Goal: Task Accomplishment & Management: Use online tool/utility

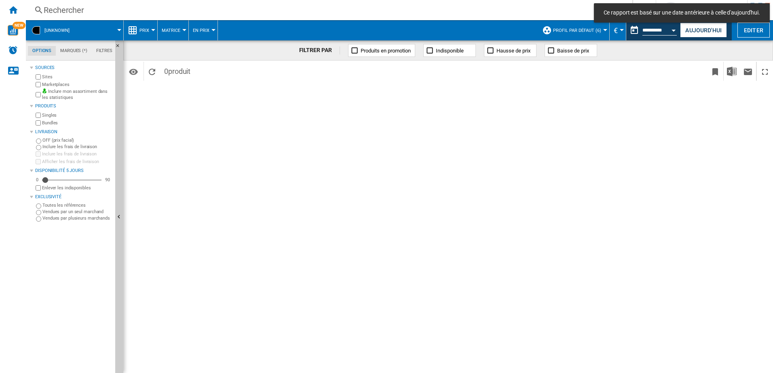
click at [72, 53] on md-tab-item "Marques (*)" at bounding box center [74, 51] width 36 height 10
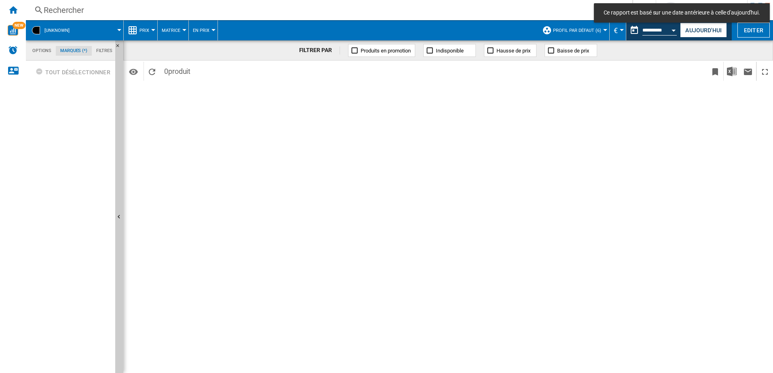
scroll to position [31, 0]
click at [40, 50] on md-tab-item "Options" at bounding box center [42, 51] width 28 height 10
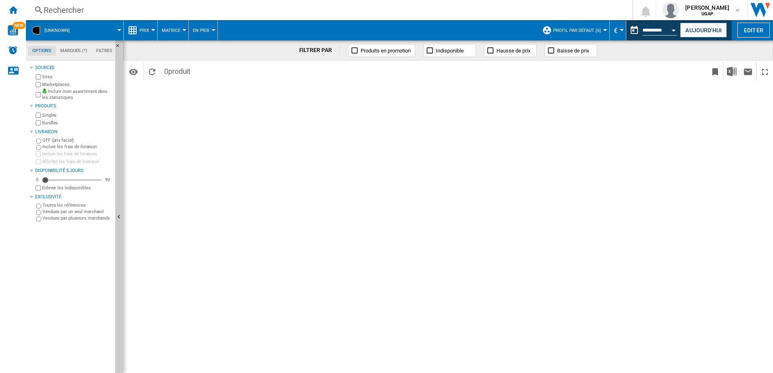
scroll to position [10, 0]
click at [65, 6] on div "Rechercher" at bounding box center [327, 9] width 567 height 11
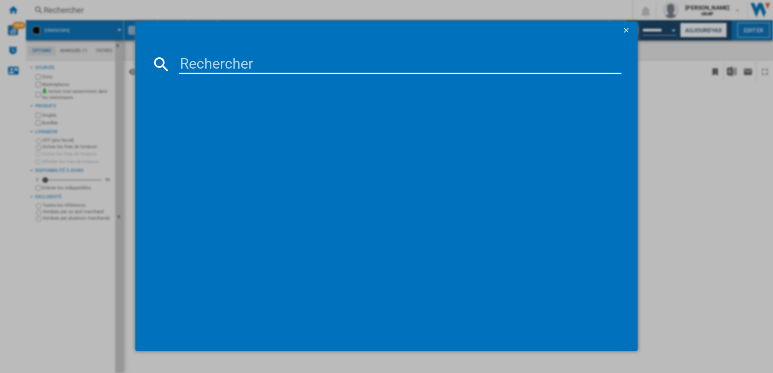
click at [627, 30] on ng-md-icon "getI18NText('BUTTONS.CLOSE_DIALOG')" at bounding box center [627, 31] width 10 height 10
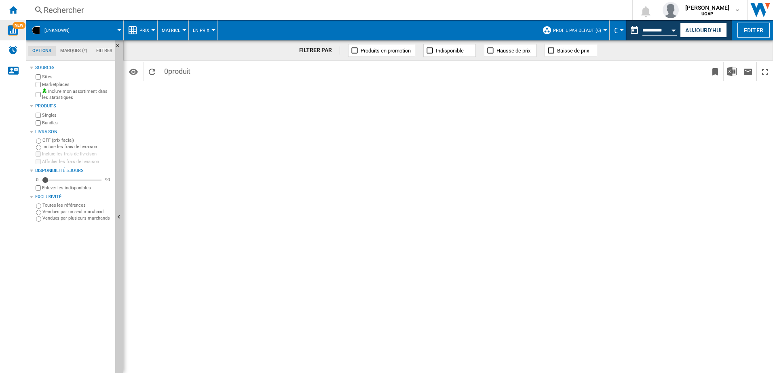
click at [16, 31] on img "WiseCard" at bounding box center [13, 30] width 11 height 11
click at [11, 14] on ng-md-icon "Accueil" at bounding box center [13, 10] width 10 height 10
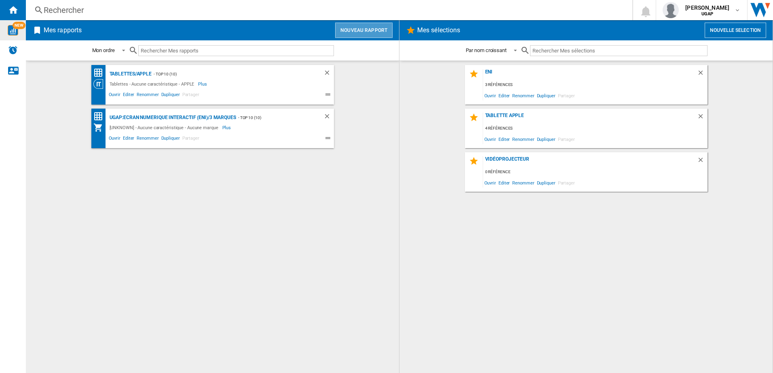
click at [381, 27] on button "Nouveau rapport" at bounding box center [363, 30] width 57 height 15
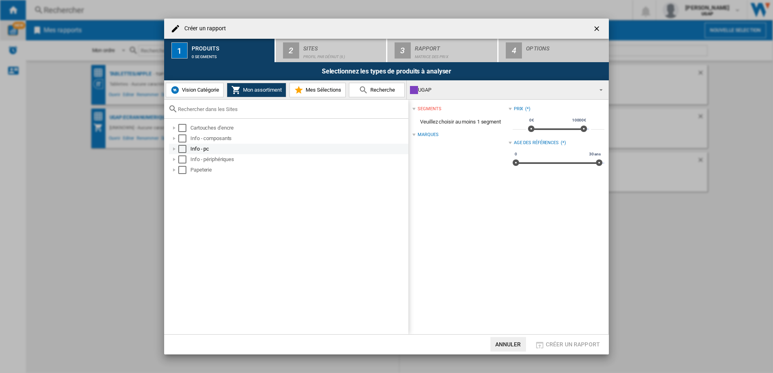
click at [174, 151] on div at bounding box center [174, 149] width 8 height 8
click at [182, 161] on div at bounding box center [183, 160] width 8 height 8
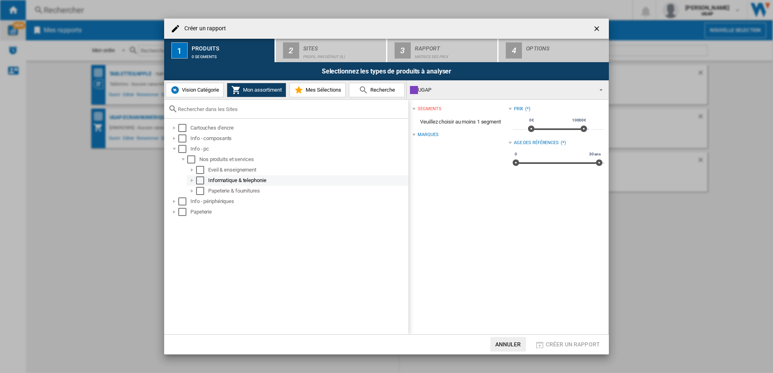
click at [192, 182] on div at bounding box center [192, 181] width 8 height 8
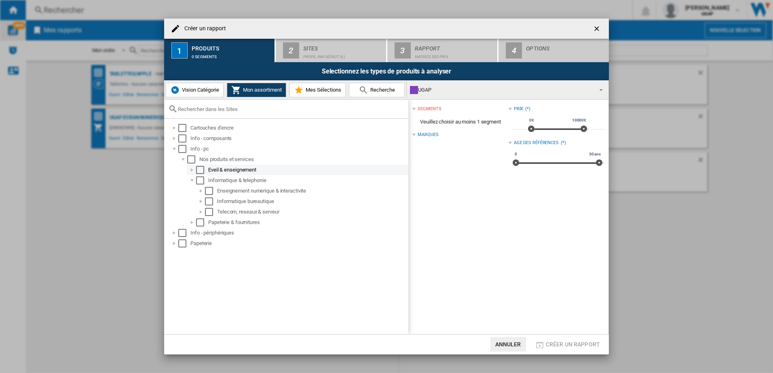
click at [240, 171] on div "Eveil & enseignement" at bounding box center [307, 170] width 199 height 8
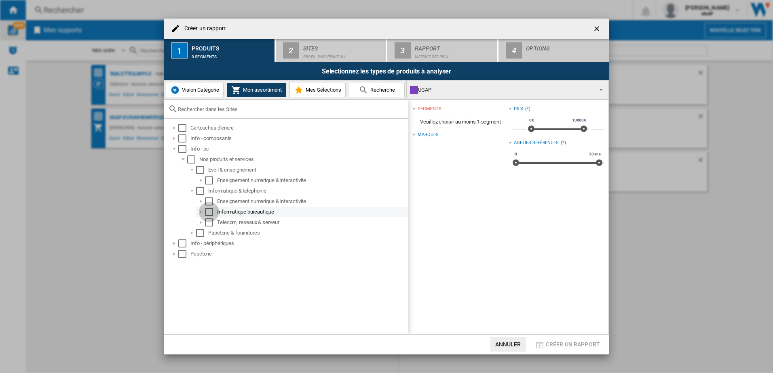
click at [209, 214] on div "Select" at bounding box center [209, 212] width 8 height 8
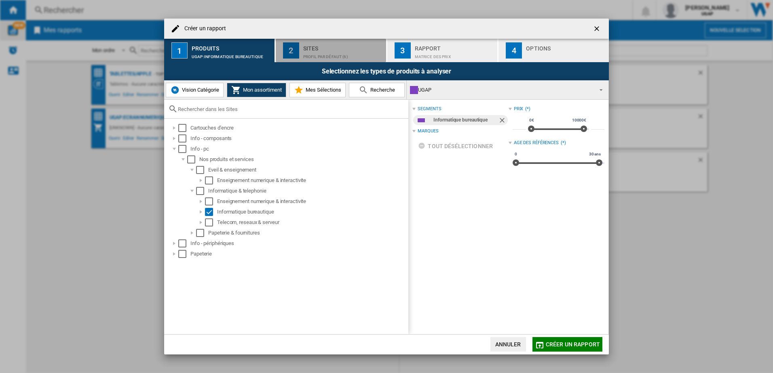
click at [352, 50] on div "Sites" at bounding box center [343, 46] width 80 height 8
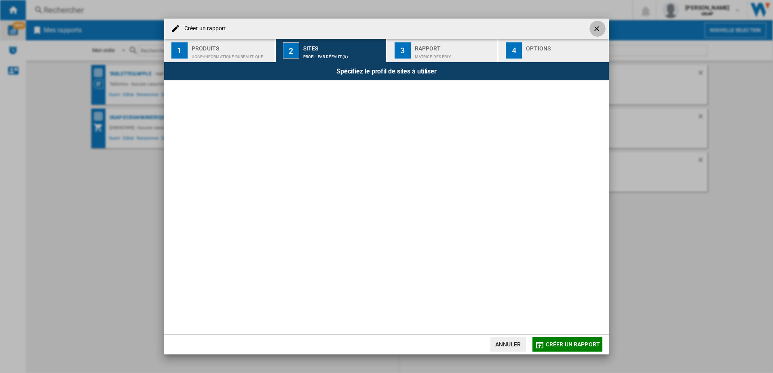
click at [595, 31] on ng-md-icon "getI18NText('BUTTONS.CLOSE_DIALOG')" at bounding box center [598, 30] width 10 height 10
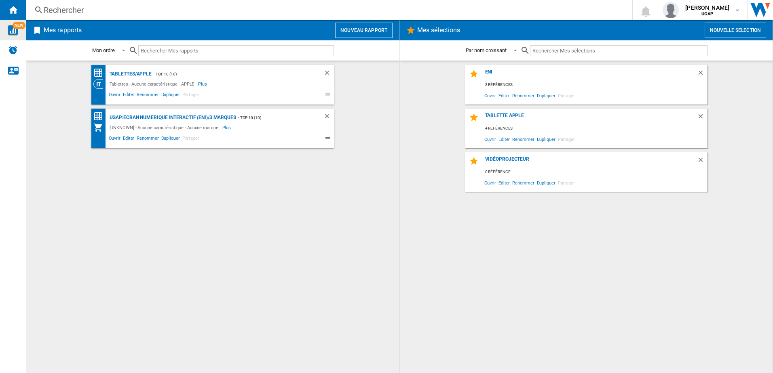
click at [449, 221] on div "eni 3 références Ouvrir Editer Renommer Dupliquer Partager Tablette apple 4 réf…" at bounding box center [585, 217] width 357 height 304
click at [432, 192] on div "eni 3 références Ouvrir Editer Renommer Dupliquer Partager Tablette apple 4 réf…" at bounding box center [585, 217] width 357 height 304
